Goal: Transaction & Acquisition: Download file/media

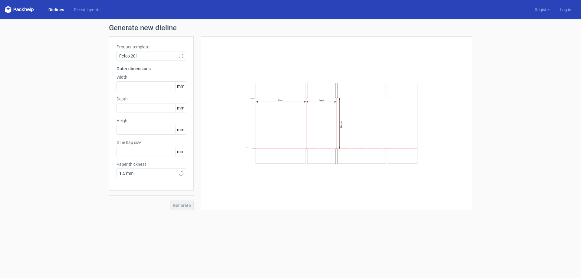
type input "20"
click at [52, 11] on link "Dielines" at bounding box center [56, 10] width 25 height 6
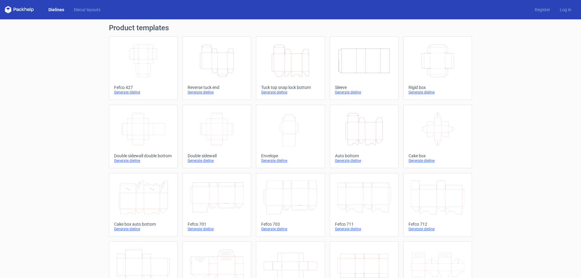
click at [286, 67] on icon "Height Depth Width" at bounding box center [291, 61] width 54 height 34
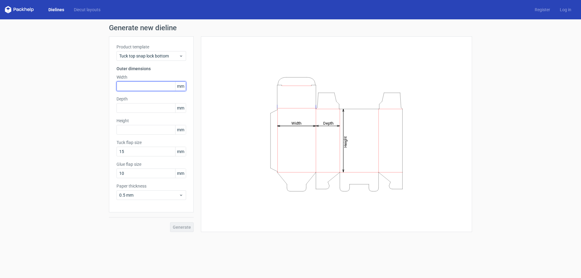
click at [139, 86] on input "text" at bounding box center [151, 86] width 70 height 10
type input "76"
type input "55"
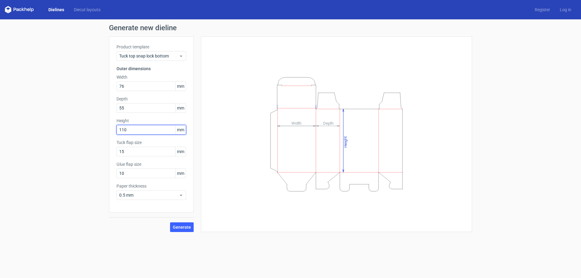
type input "110"
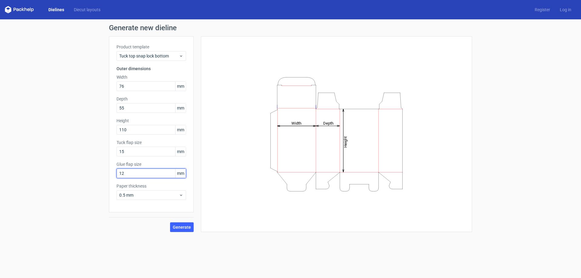
type input "12"
click at [185, 227] on span "Generate" at bounding box center [182, 227] width 18 height 4
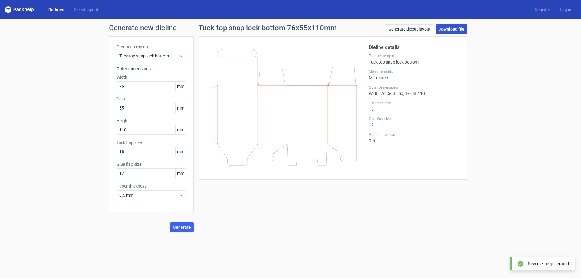
click at [455, 26] on link "Download file" at bounding box center [451, 29] width 31 height 10
